Goal: Register for event/course

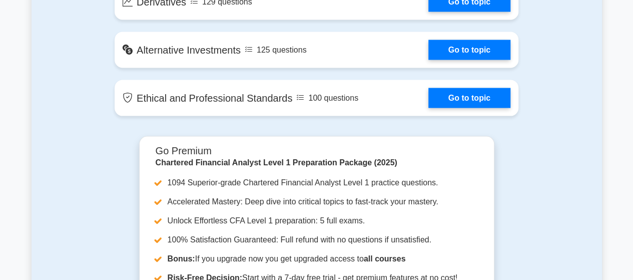
scroll to position [961, 0]
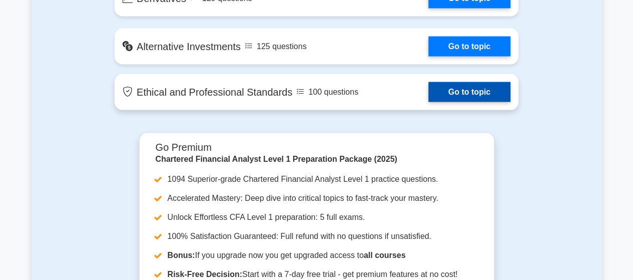
click at [454, 93] on link "Go to topic" at bounding box center [470, 92] width 82 height 20
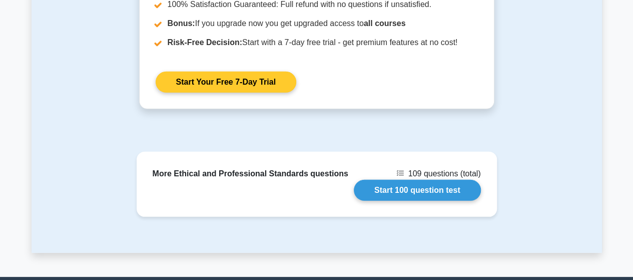
scroll to position [1428, 0]
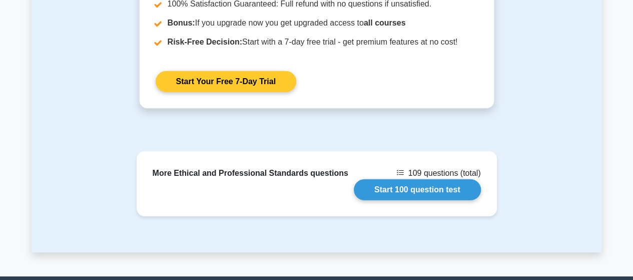
click at [251, 71] on link "Start Your Free 7-Day Trial" at bounding box center [226, 81] width 141 height 21
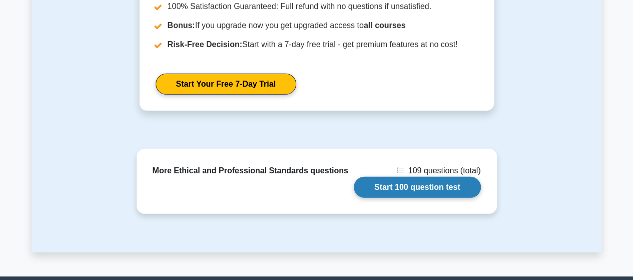
click at [378, 177] on link "Start 100 question test" at bounding box center [417, 187] width 127 height 21
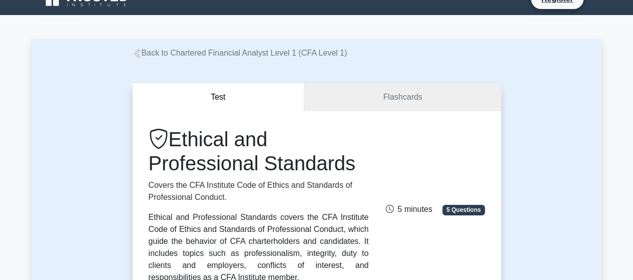
scroll to position [15, 0]
